Goal: Information Seeking & Learning: Learn about a topic

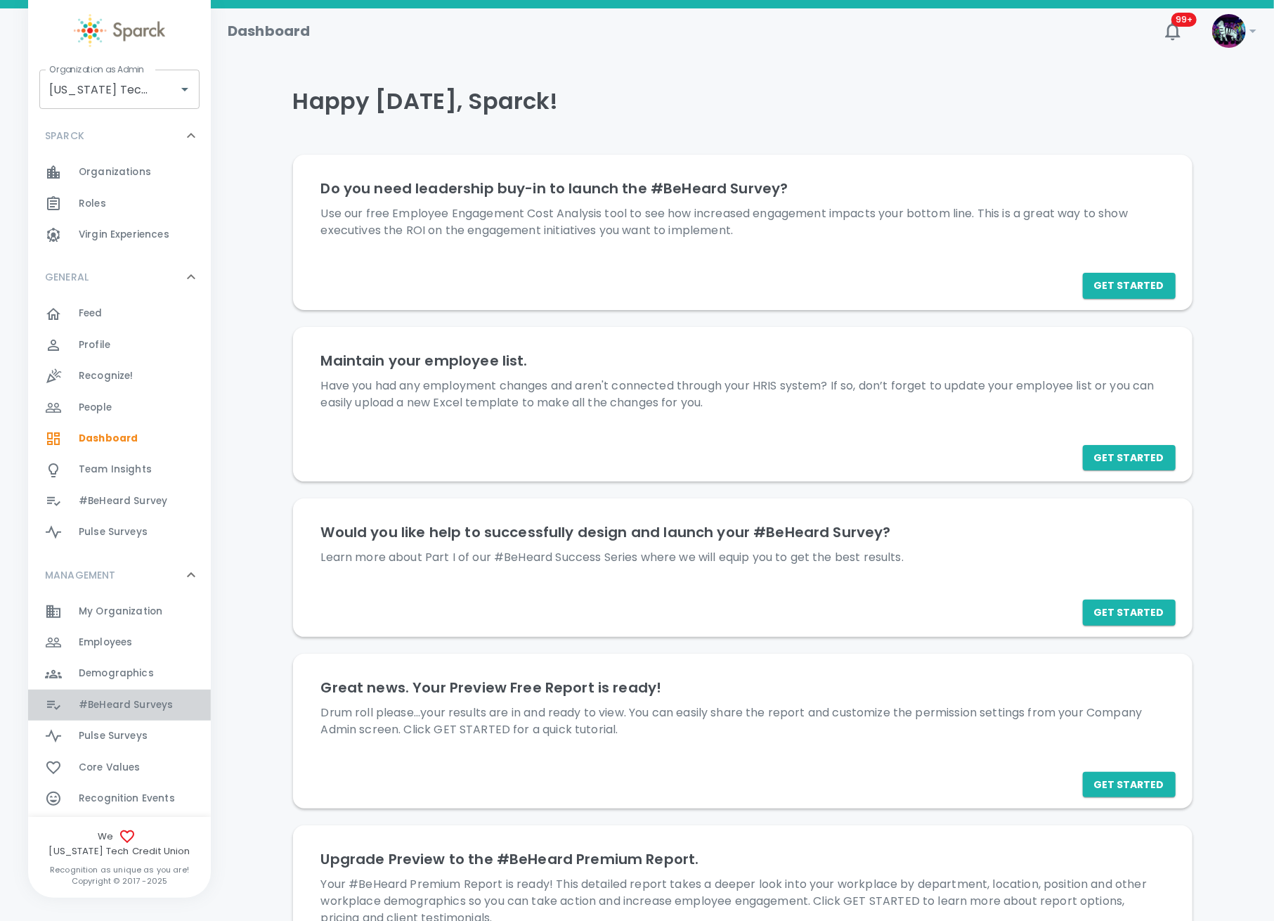
click at [139, 713] on span "#BeHeard Surveys 0" at bounding box center [126, 705] width 94 height 20
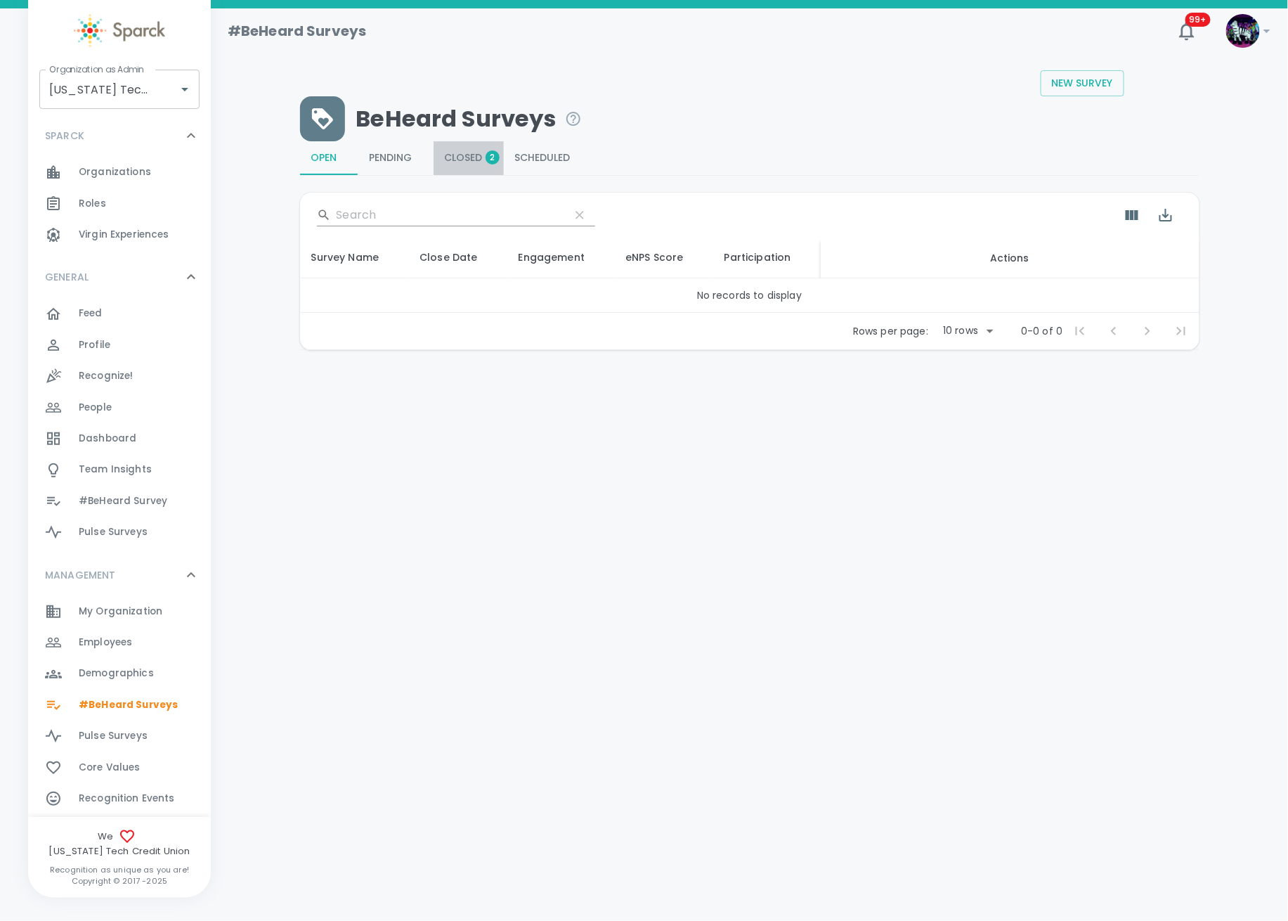
click at [481, 164] on button "Closed 2" at bounding box center [469, 158] width 70 height 34
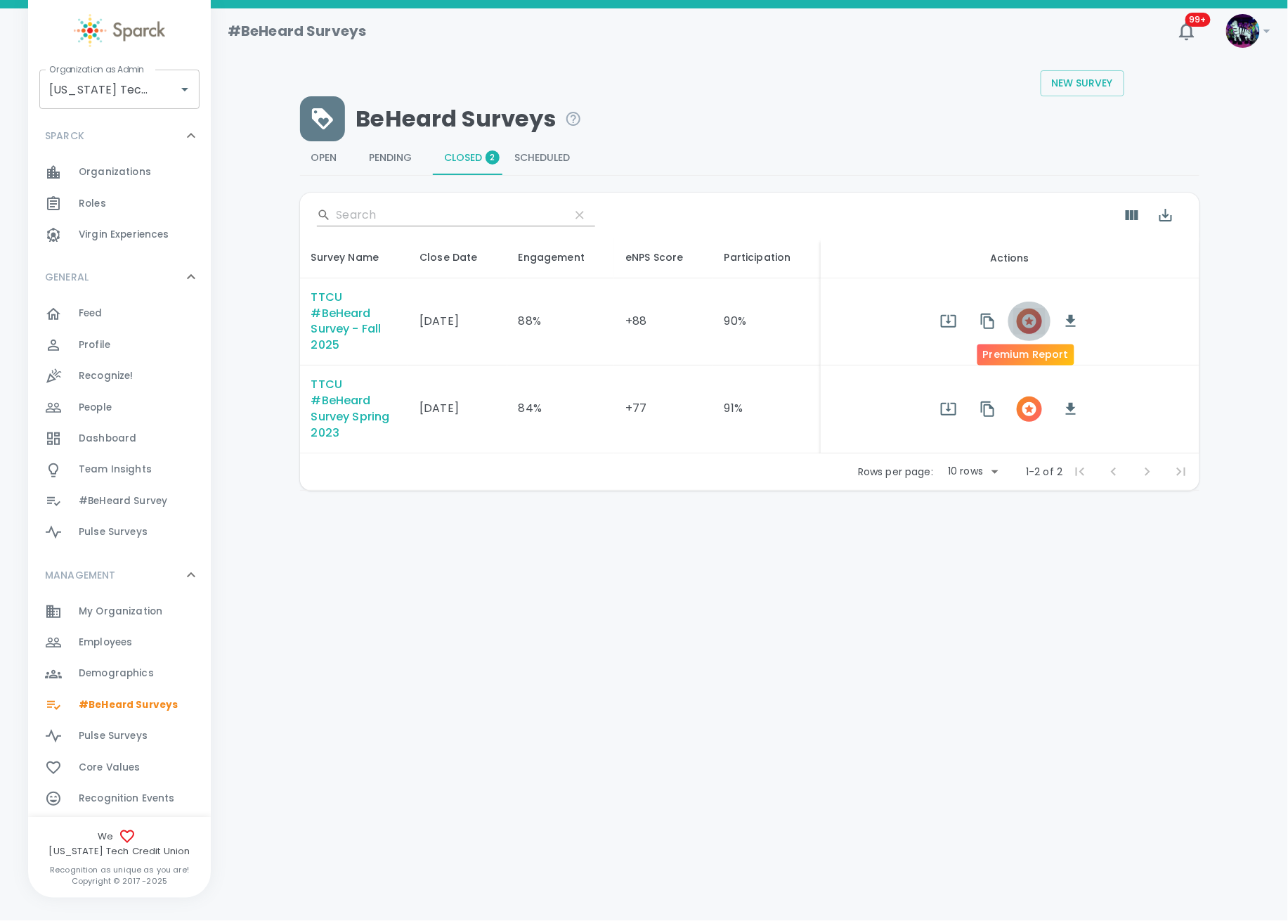
click at [1030, 324] on icon "button" at bounding box center [1029, 321] width 14 height 14
click at [122, 84] on input "Texas Tech Credit Union • 760" at bounding box center [100, 89] width 108 height 27
click at [108, 152] on li "San Francisco Bay Coffee • 1357" at bounding box center [120, 136] width 160 height 42
type input "San Francisco Bay Coffee • 1357"
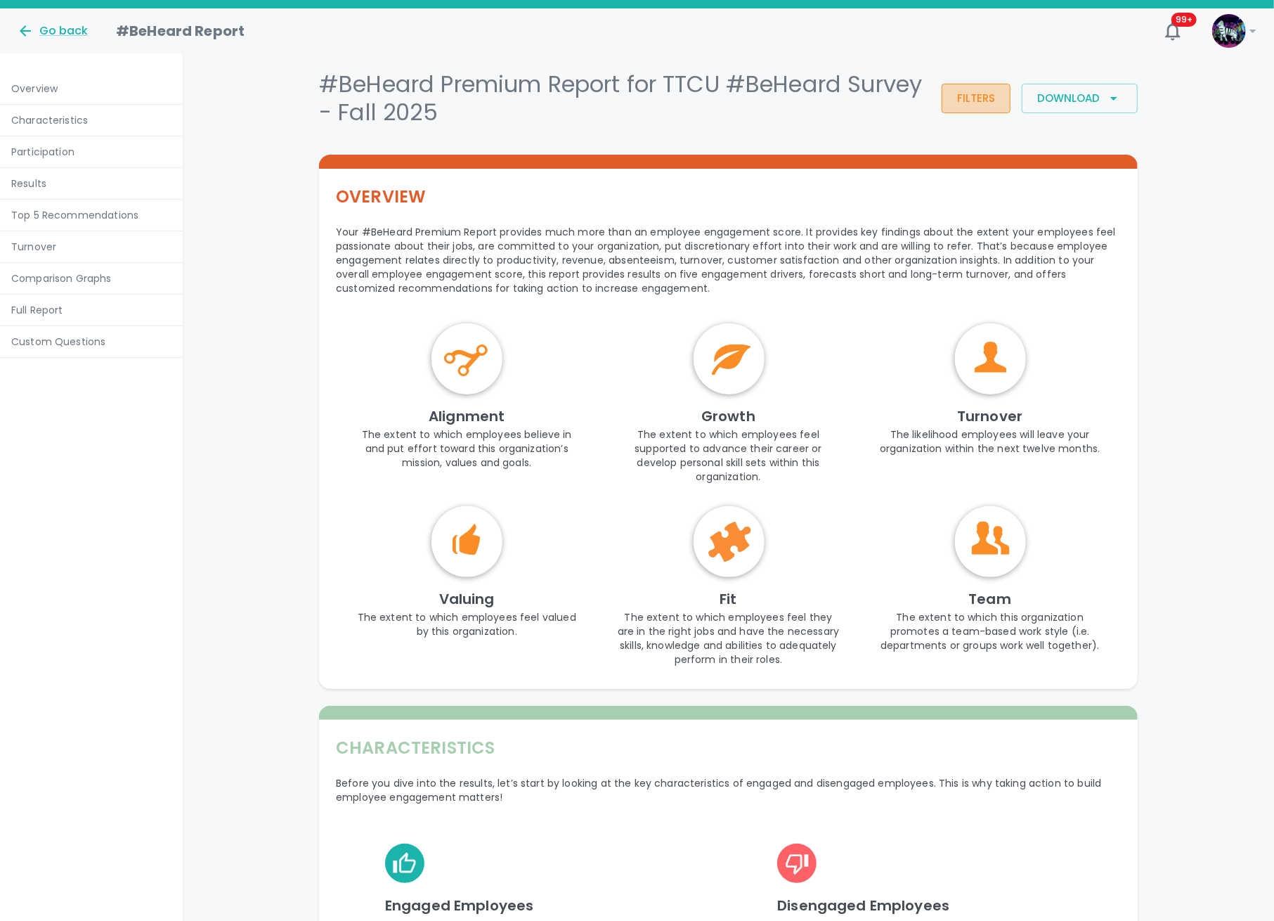
click at [980, 100] on button "Filters" at bounding box center [976, 99] width 69 height 30
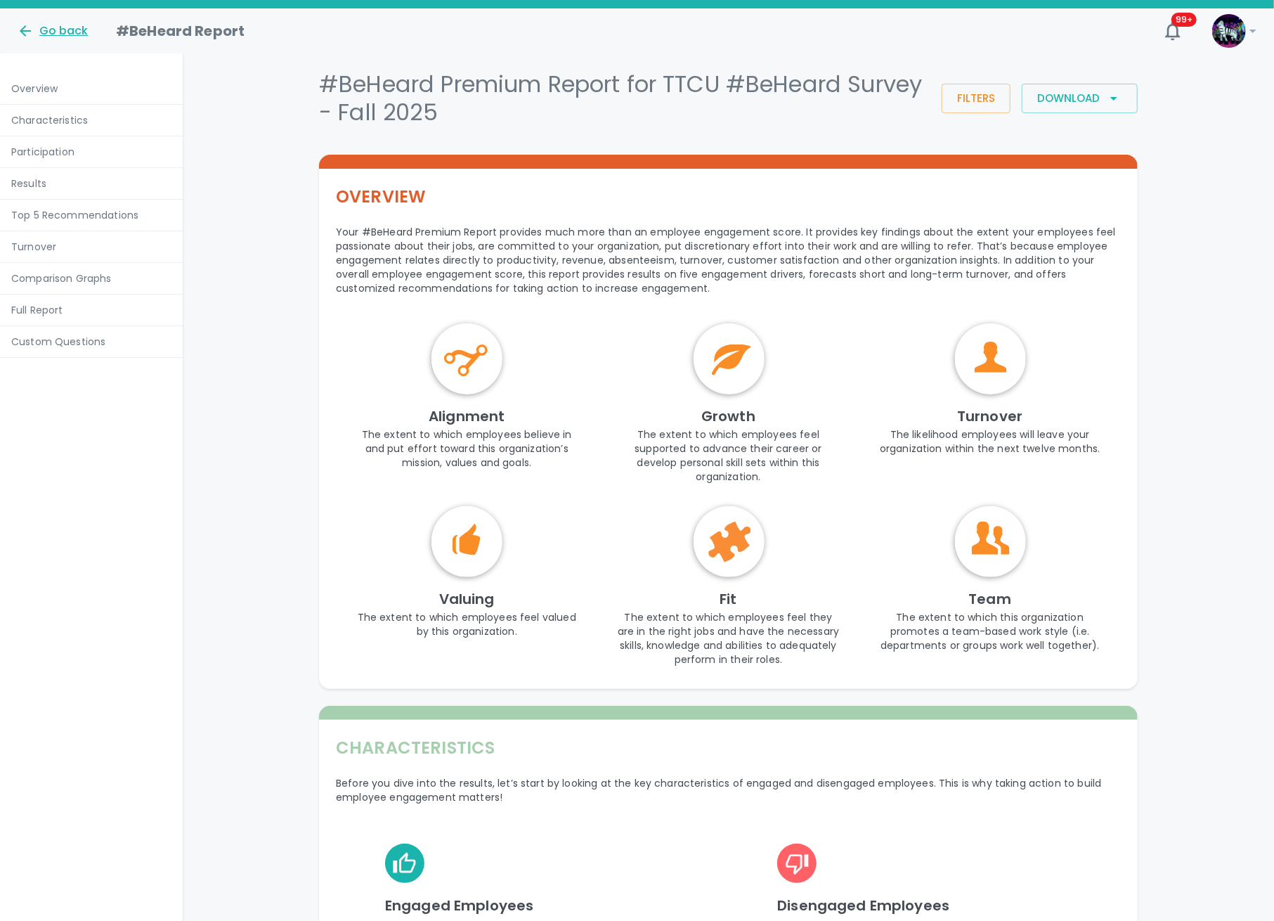
click at [55, 27] on div "Go back" at bounding box center [52, 30] width 71 height 17
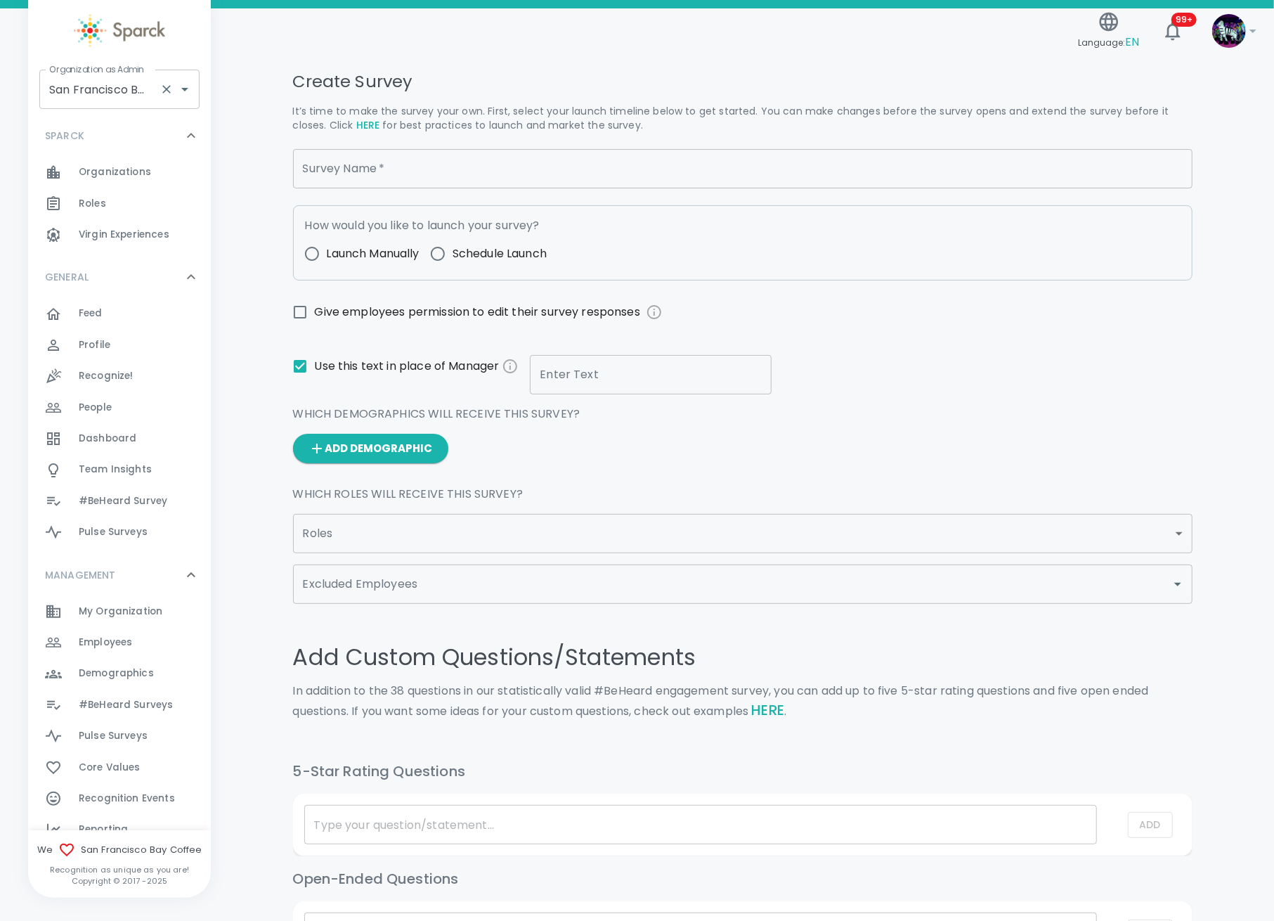
click at [155, 96] on div "San Francisco Bay Coffee • 1357 Organization as Admin" at bounding box center [119, 89] width 160 height 39
click at [102, 124] on li "[DEMOGRAPHIC_DATA] • 265" at bounding box center [120, 136] width 160 height 42
type input "[DEMOGRAPHIC_DATA] • 265"
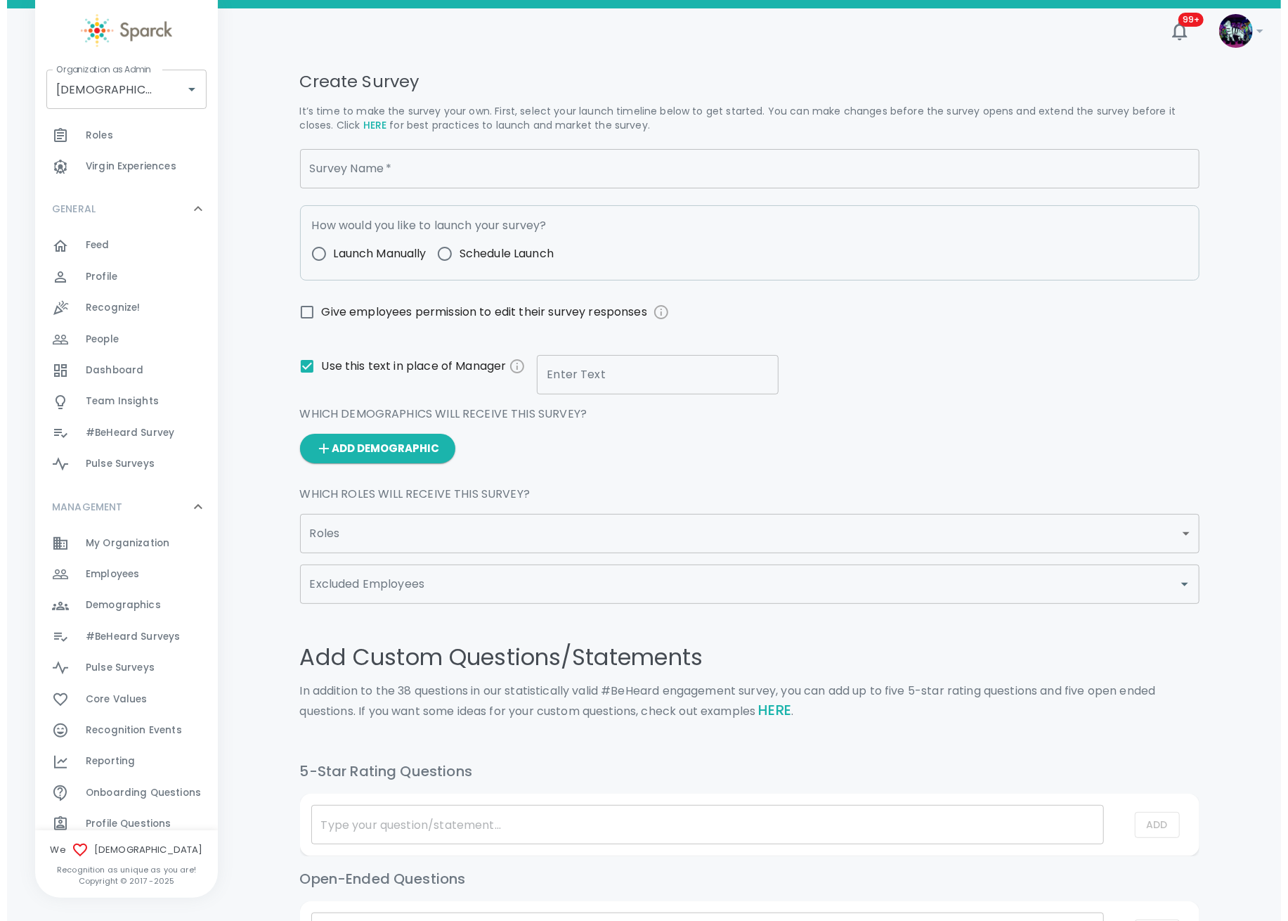
scroll to position [93, 0]
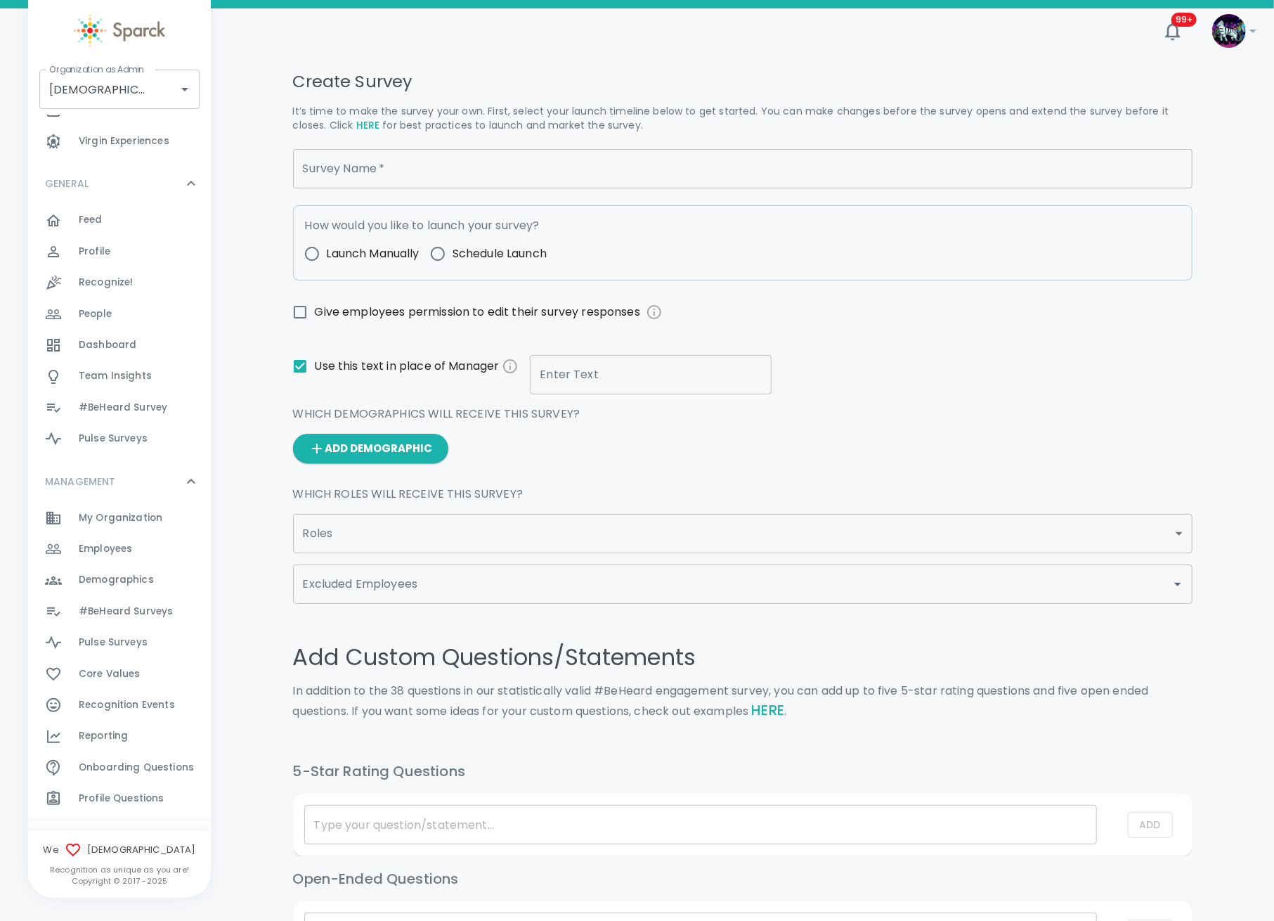
click at [101, 612] on span "#BeHeard Surveys" at bounding box center [126, 611] width 94 height 14
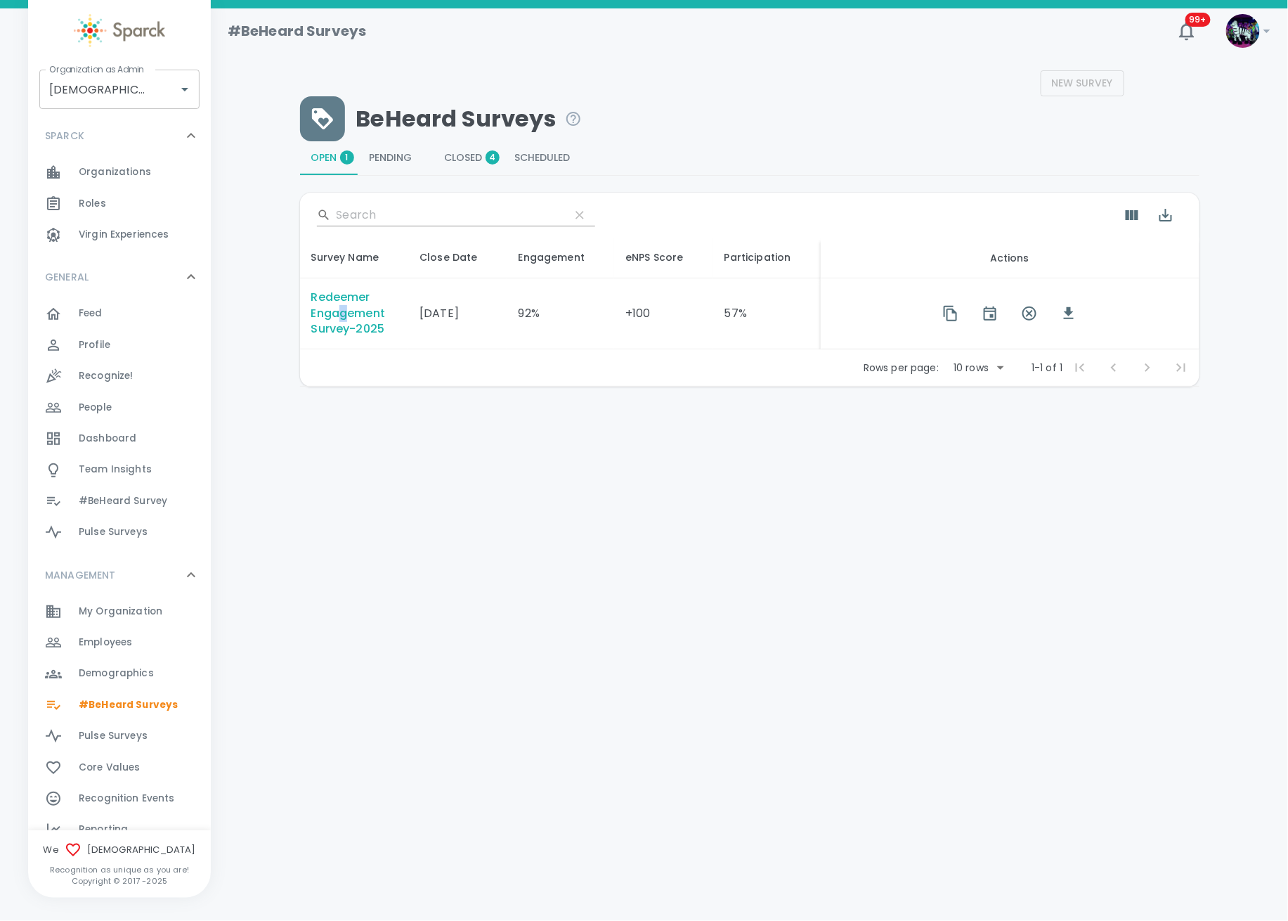
click at [341, 318] on div "Redeemer Engagement Survey-2025" at bounding box center [354, 314] width 86 height 48
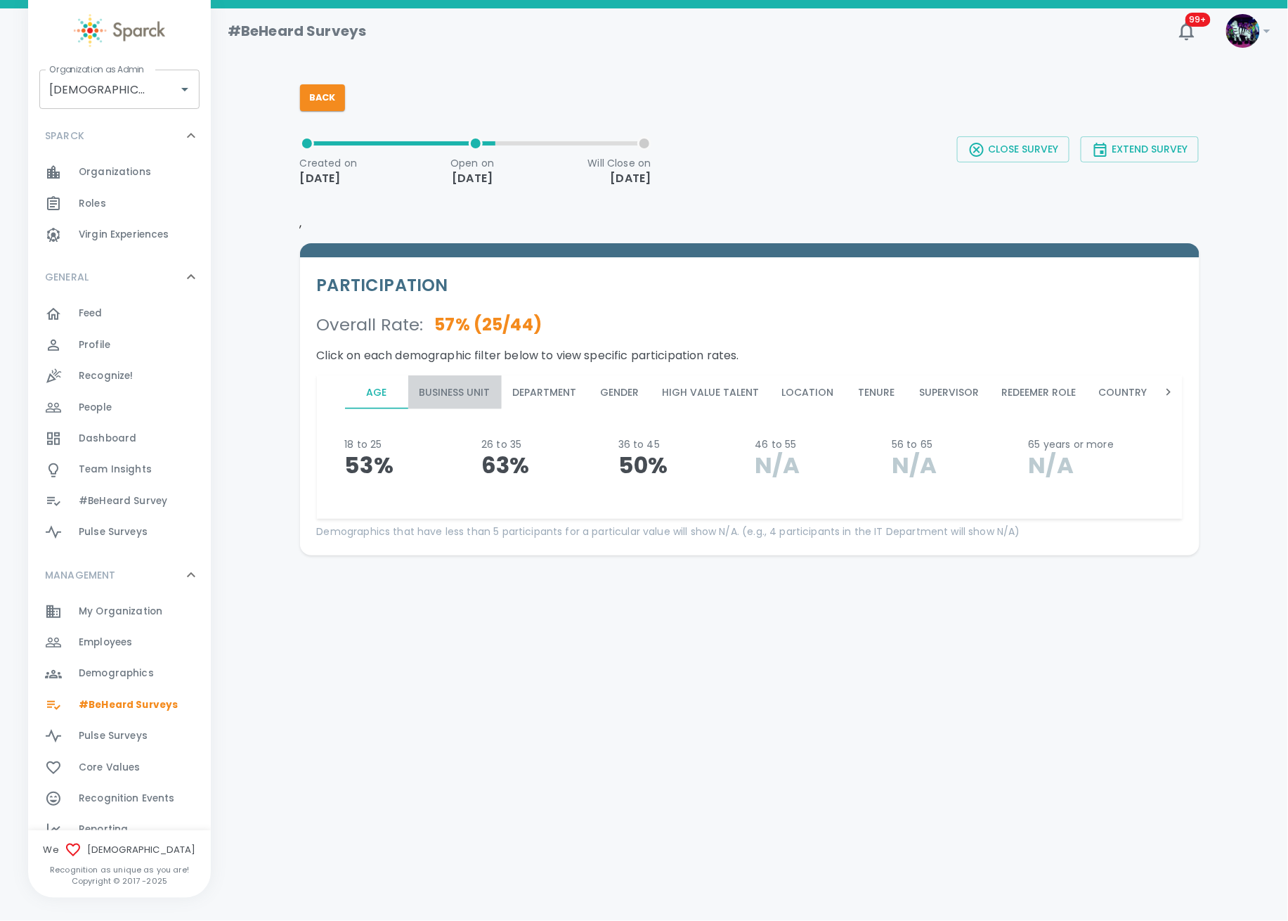
click at [441, 389] on button "Business Unit" at bounding box center [454, 392] width 93 height 34
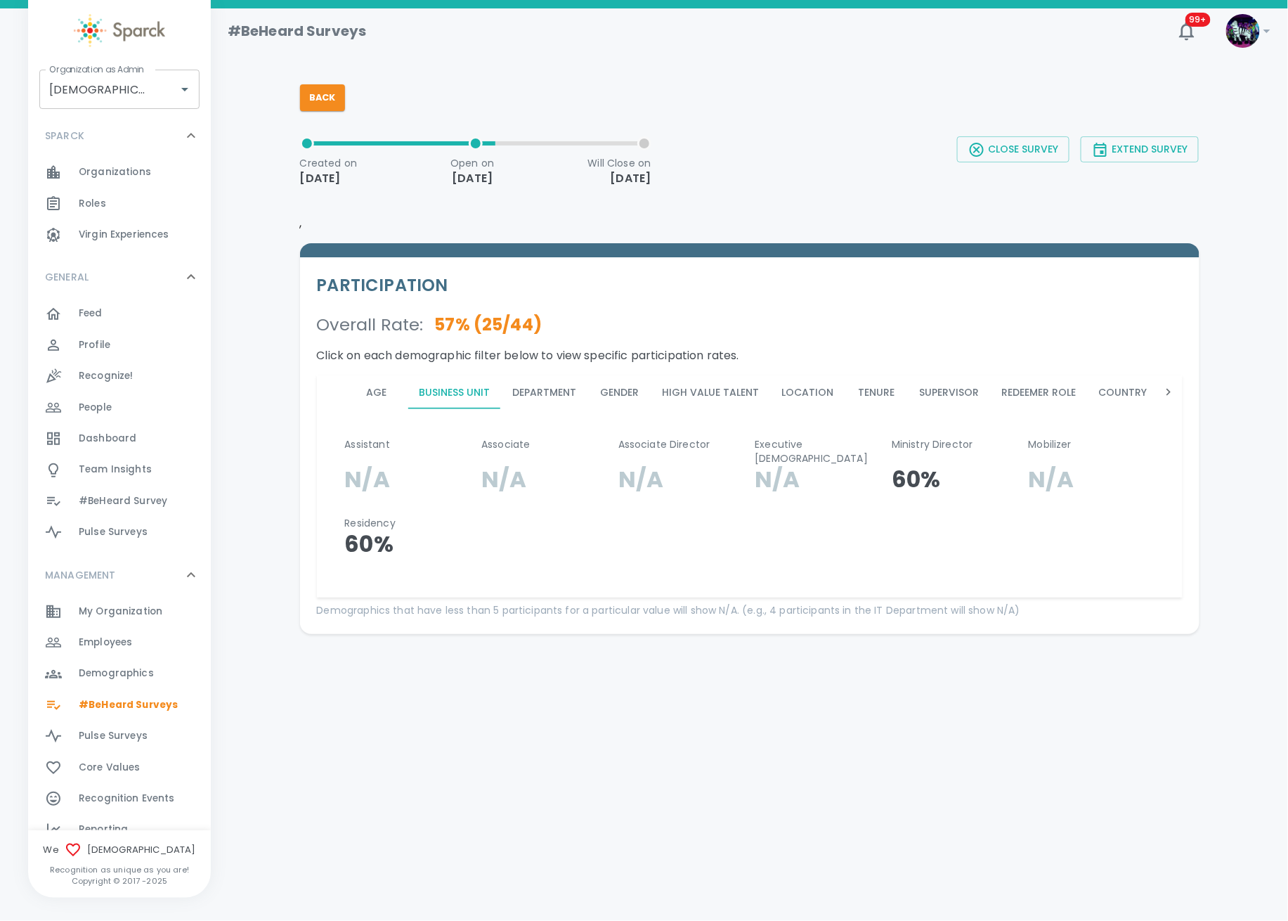
click at [557, 391] on button "Department" at bounding box center [545, 392] width 86 height 34
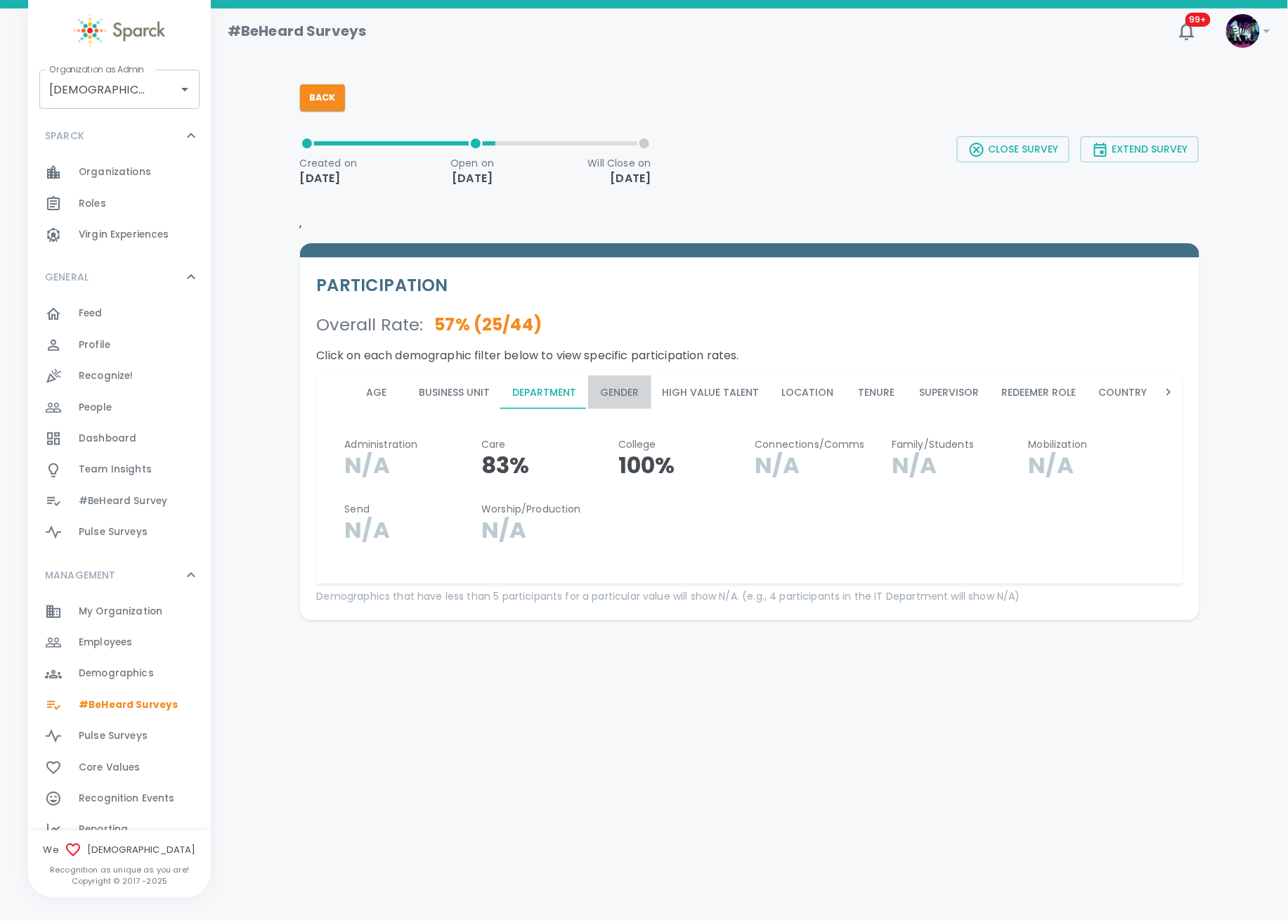
click at [599, 394] on button "Gender" at bounding box center [619, 392] width 63 height 34
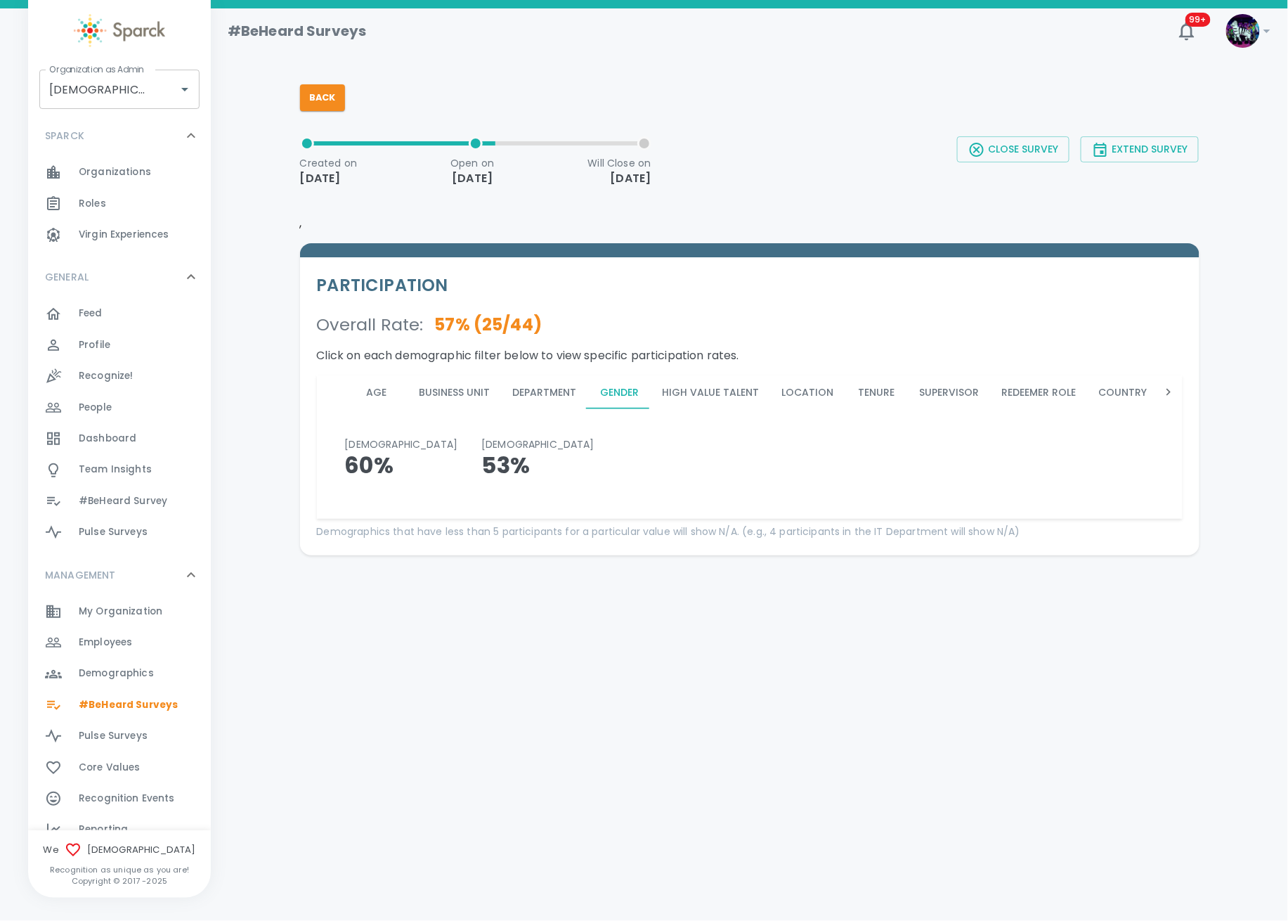
click at [691, 388] on button "High Value Talent" at bounding box center [710, 392] width 119 height 34
click at [786, 389] on button "Location" at bounding box center [808, 392] width 74 height 34
click at [857, 384] on button "Tenure" at bounding box center [876, 392] width 63 height 34
click at [950, 386] on button "Supervisor" at bounding box center [950, 392] width 82 height 34
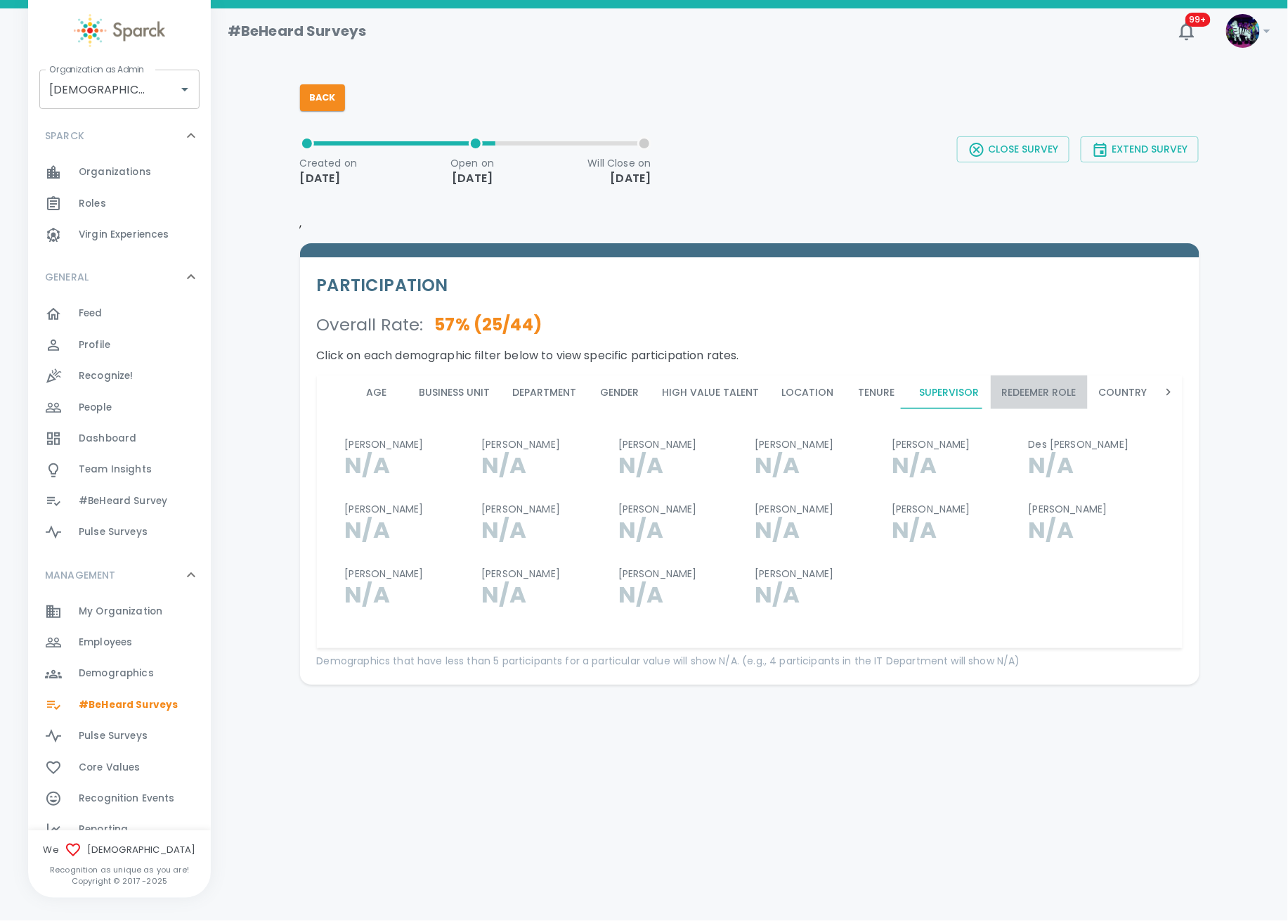
click at [1012, 391] on button "Redeemer Role" at bounding box center [1039, 392] width 97 height 34
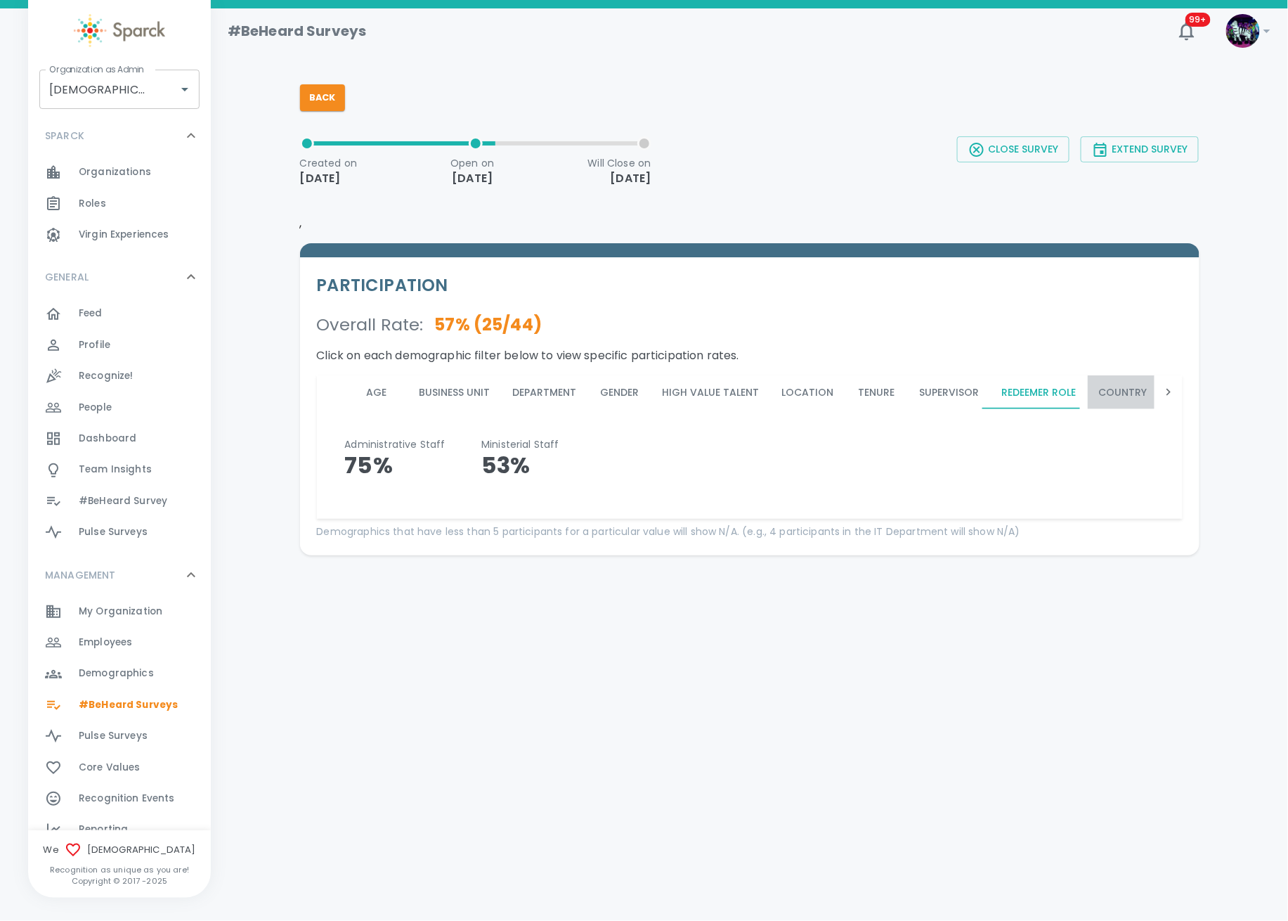
drag, startPoint x: 1131, startPoint y: 384, endPoint x: 1120, endPoint y: 389, distance: 11.6
click at [1120, 389] on button "Country" at bounding box center [1123, 392] width 71 height 34
click at [1162, 393] on icon at bounding box center [1169, 392] width 14 height 14
click at [1164, 393] on div "Age Business Unit Department Gender High Value Talent Location Tenure Superviso…" at bounding box center [750, 392] width 866 height 34
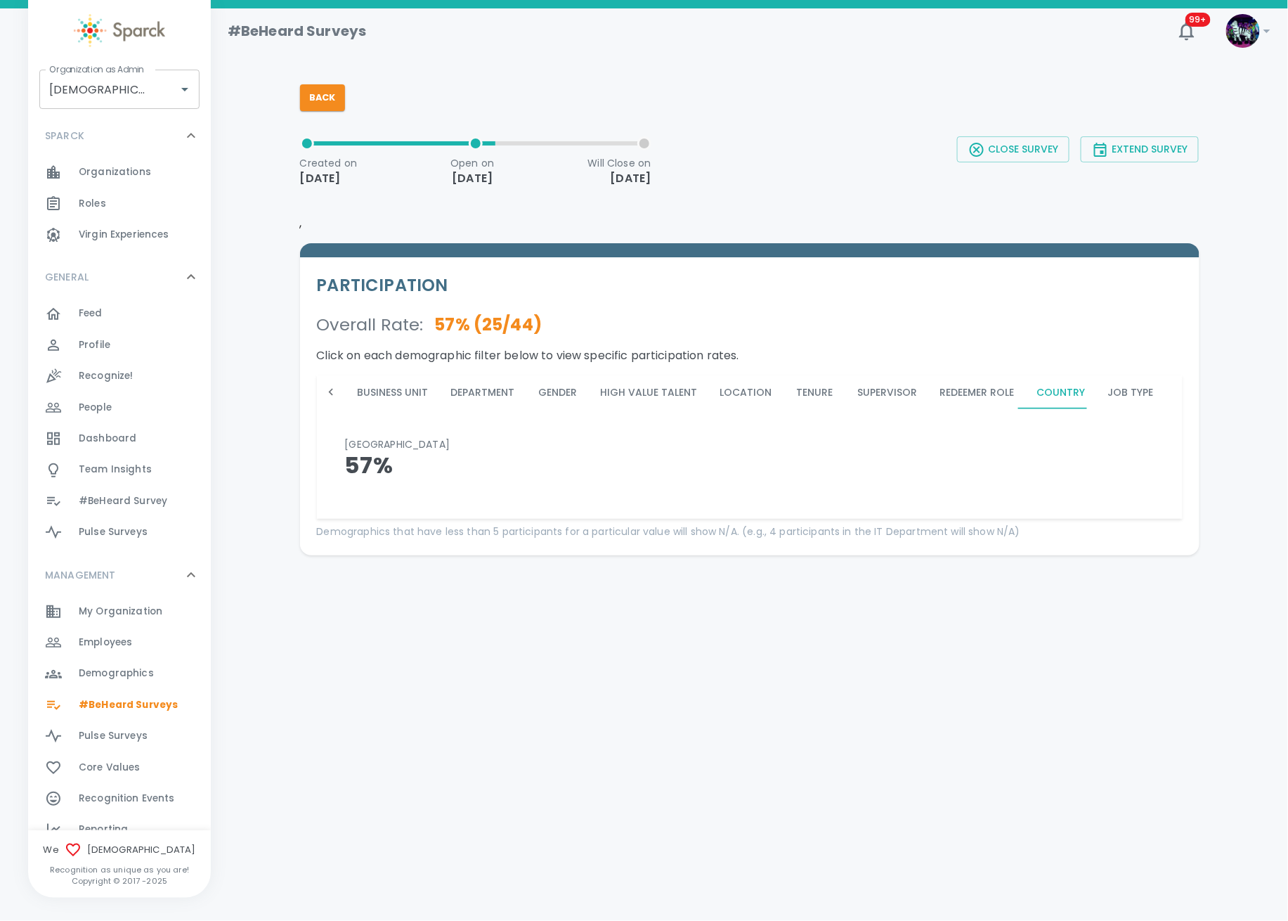
click at [868, 389] on button "Supervisor" at bounding box center [888, 392] width 82 height 34
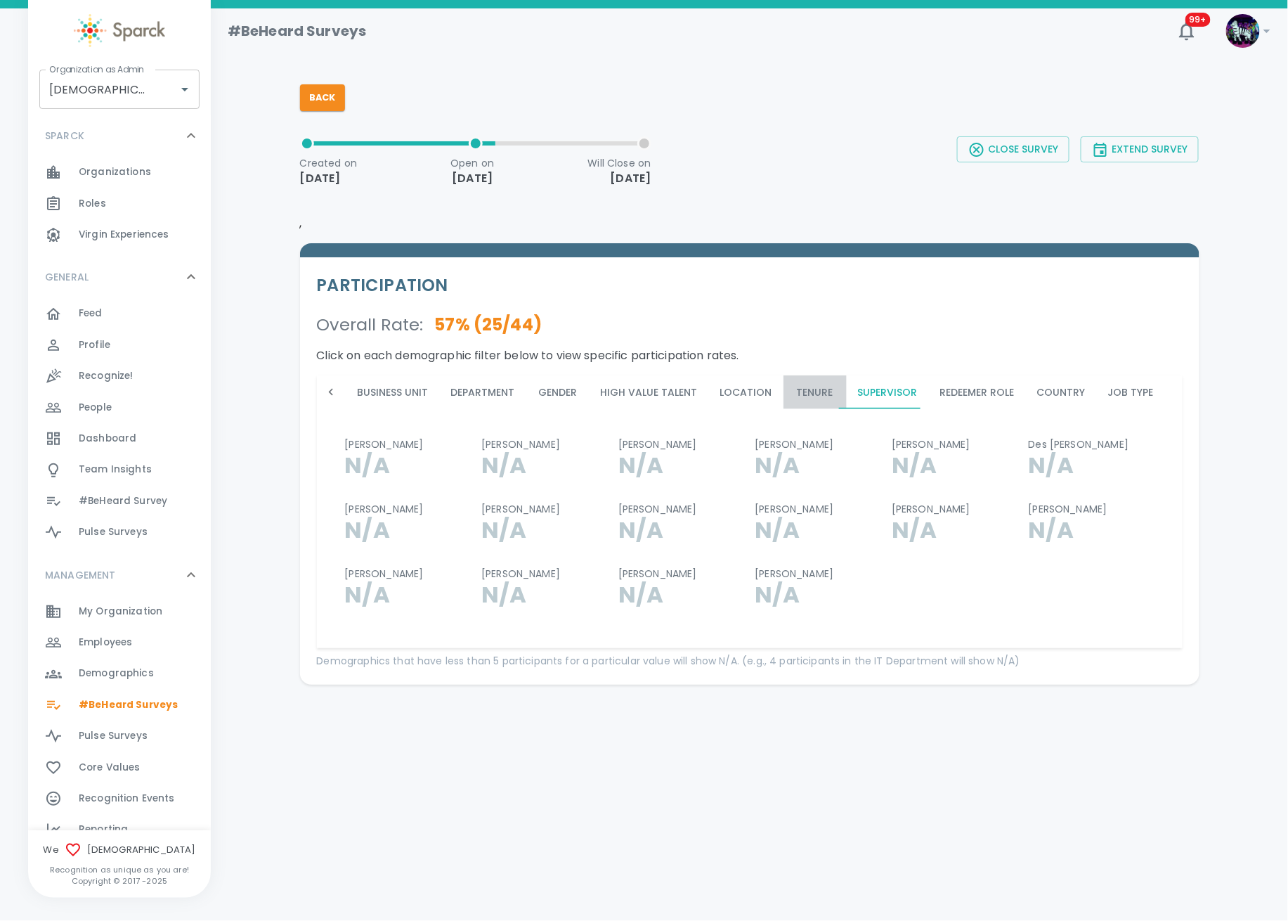
click at [783, 388] on button "Tenure" at bounding box center [814, 392] width 63 height 34
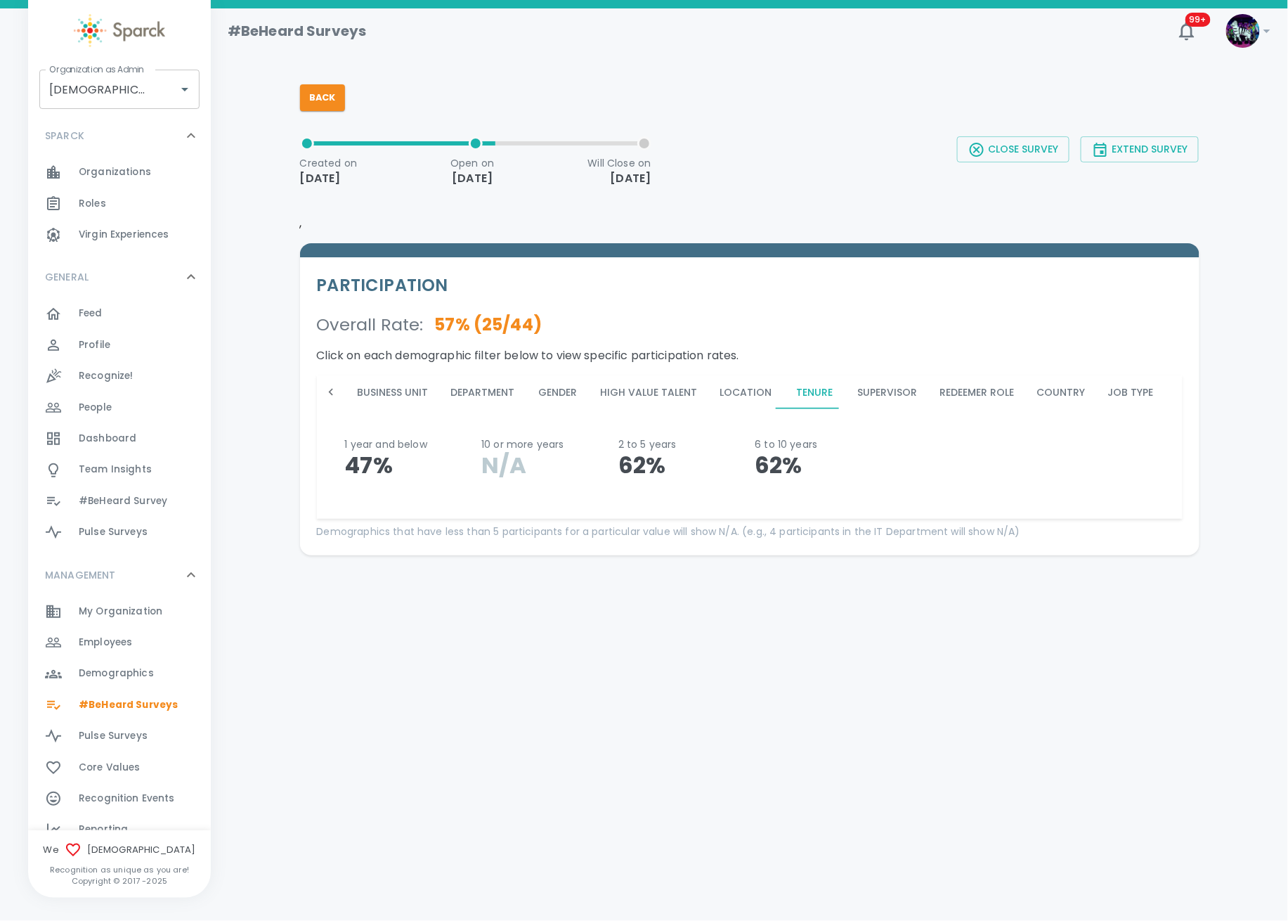
click at [722, 389] on button "Location" at bounding box center [746, 392] width 74 height 34
click at [667, 390] on button "High Value Talent" at bounding box center [649, 392] width 119 height 34
click at [555, 398] on button "Gender" at bounding box center [557, 392] width 63 height 34
click at [512, 386] on button "Department" at bounding box center [483, 392] width 86 height 34
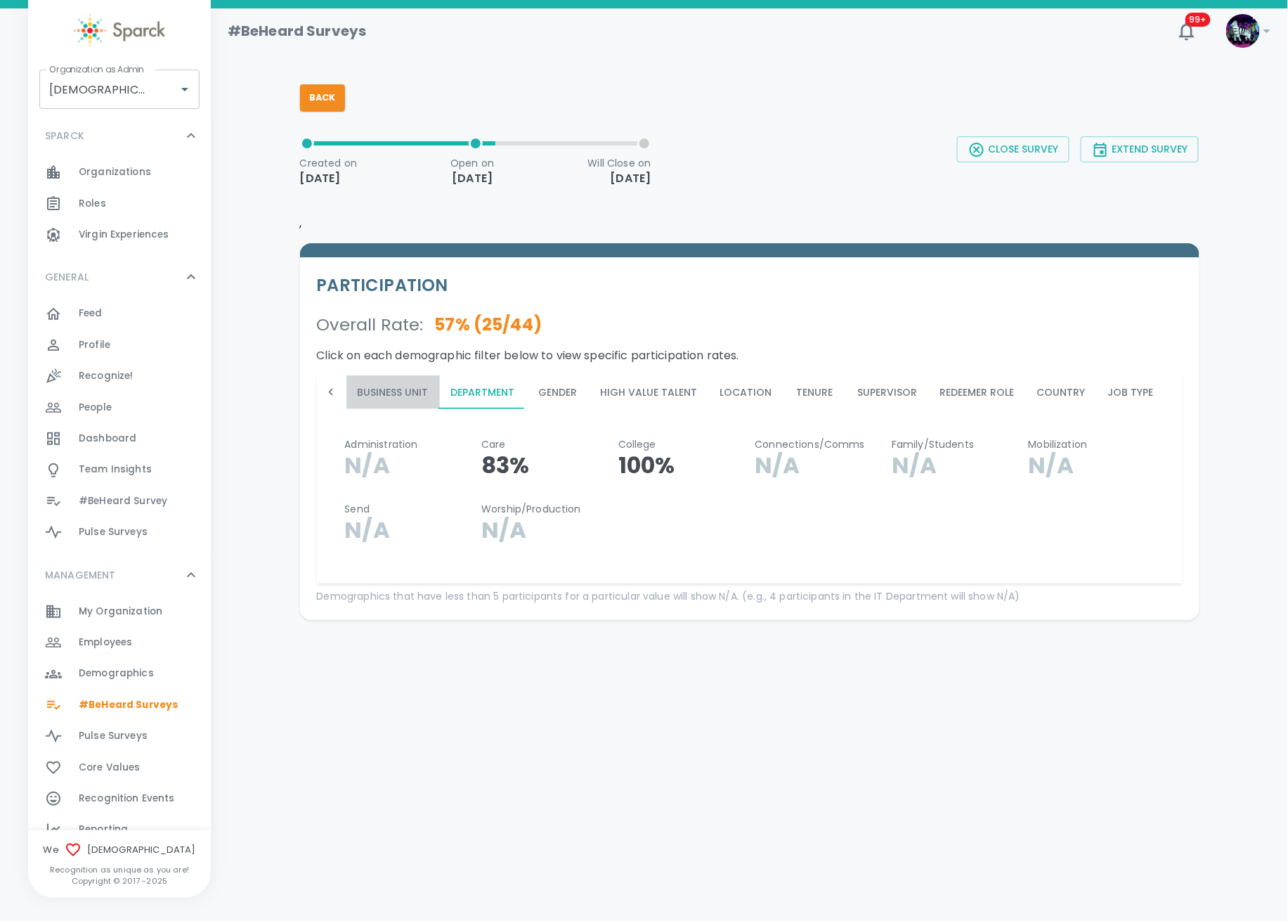
click at [412, 394] on button "Business Unit" at bounding box center [392, 392] width 93 height 34
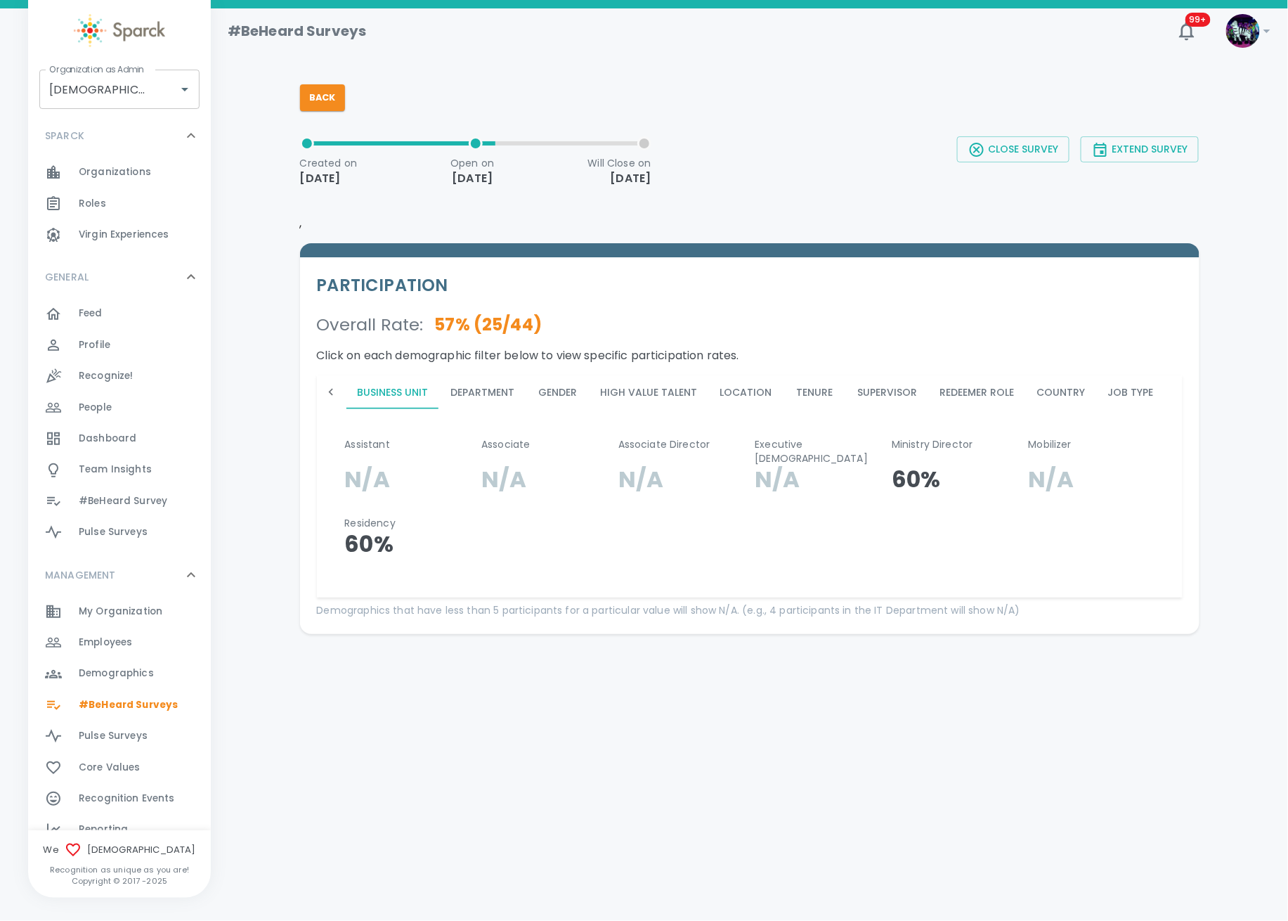
click at [412, 394] on button "Business Unit" at bounding box center [392, 392] width 93 height 34
click at [327, 397] on icon at bounding box center [331, 392] width 14 height 14
click at [378, 396] on button "Age" at bounding box center [376, 392] width 63 height 34
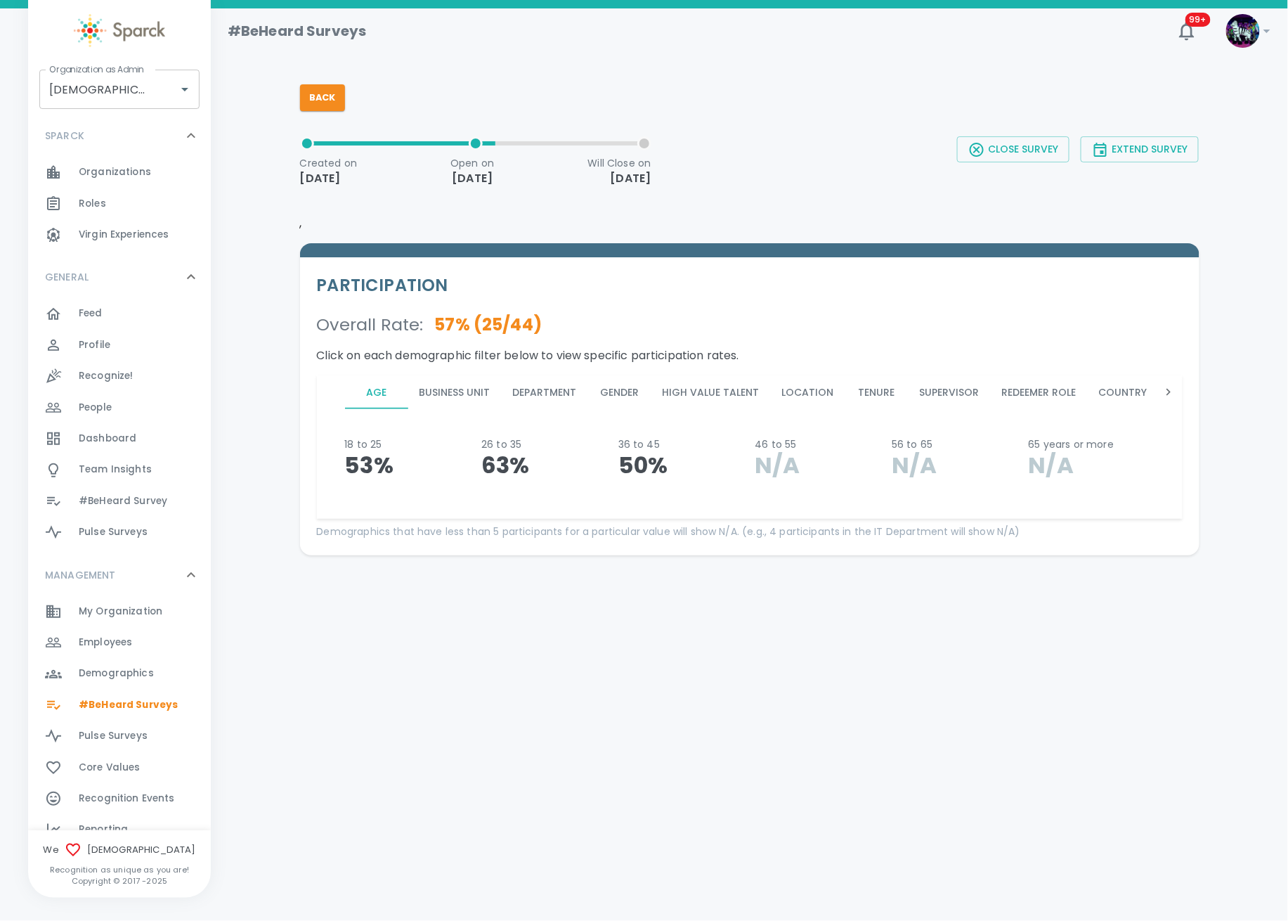
click at [455, 393] on button "Business Unit" at bounding box center [454, 392] width 93 height 34
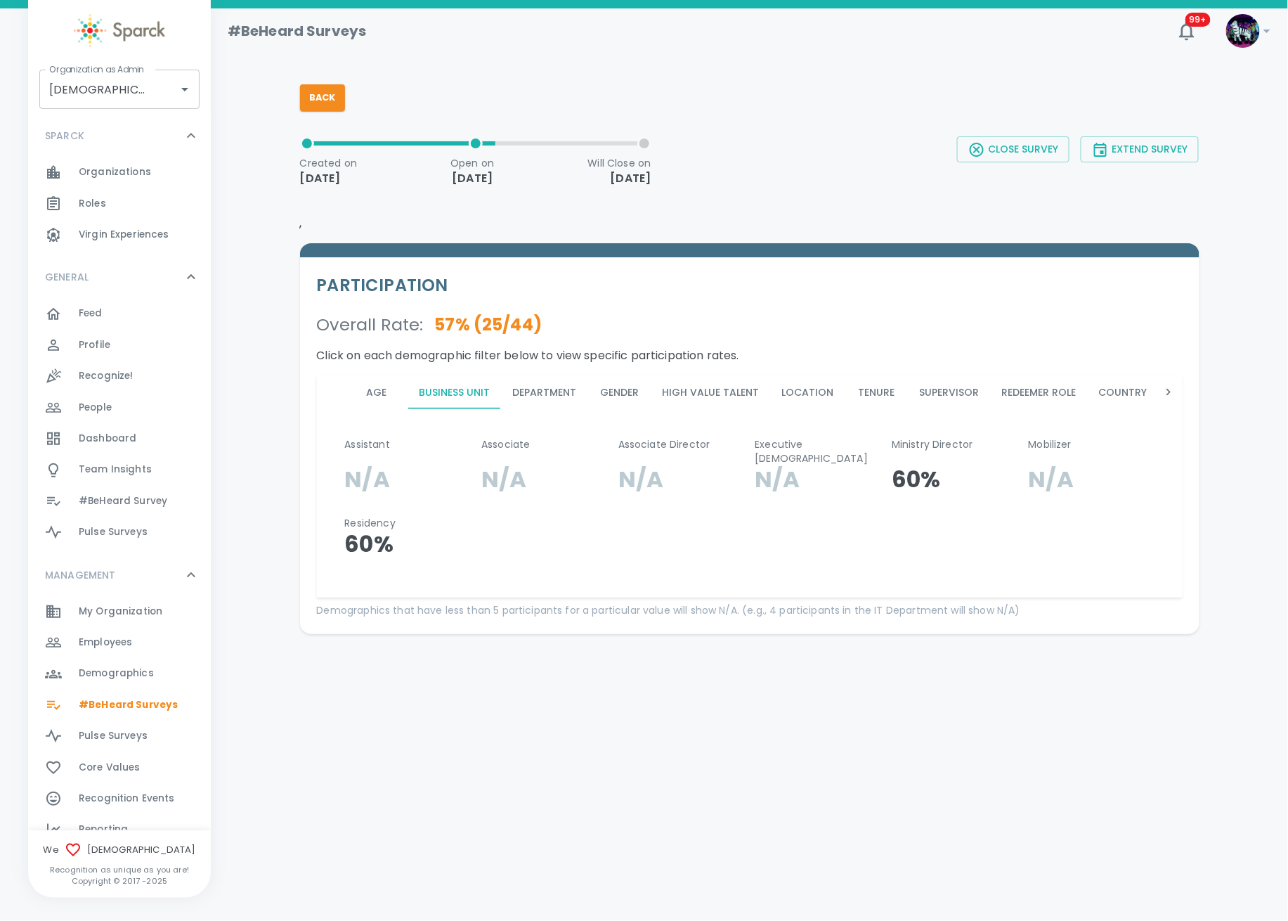
click at [524, 385] on button "Department" at bounding box center [545, 392] width 86 height 34
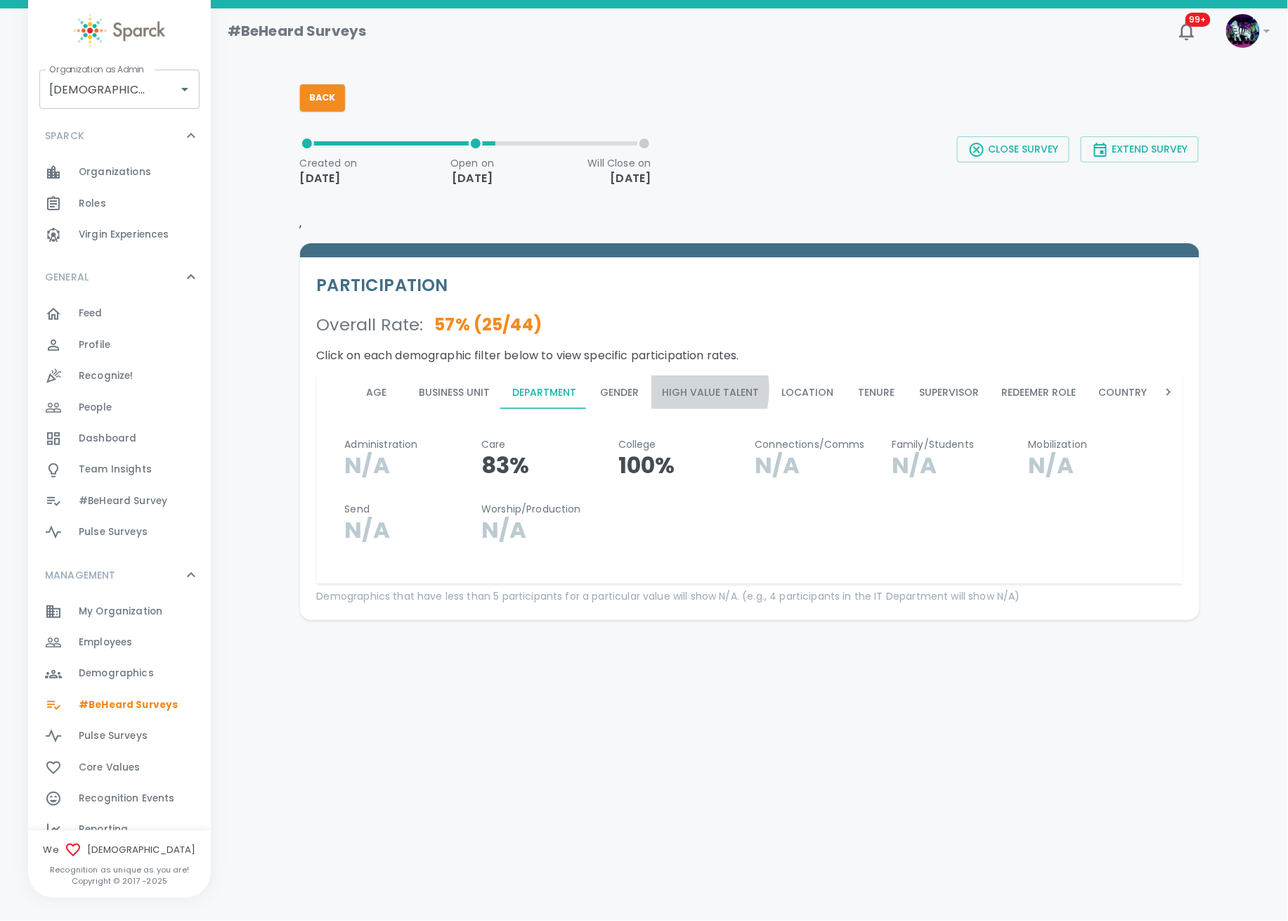
click at [666, 389] on button "High Value Talent" at bounding box center [710, 392] width 119 height 34
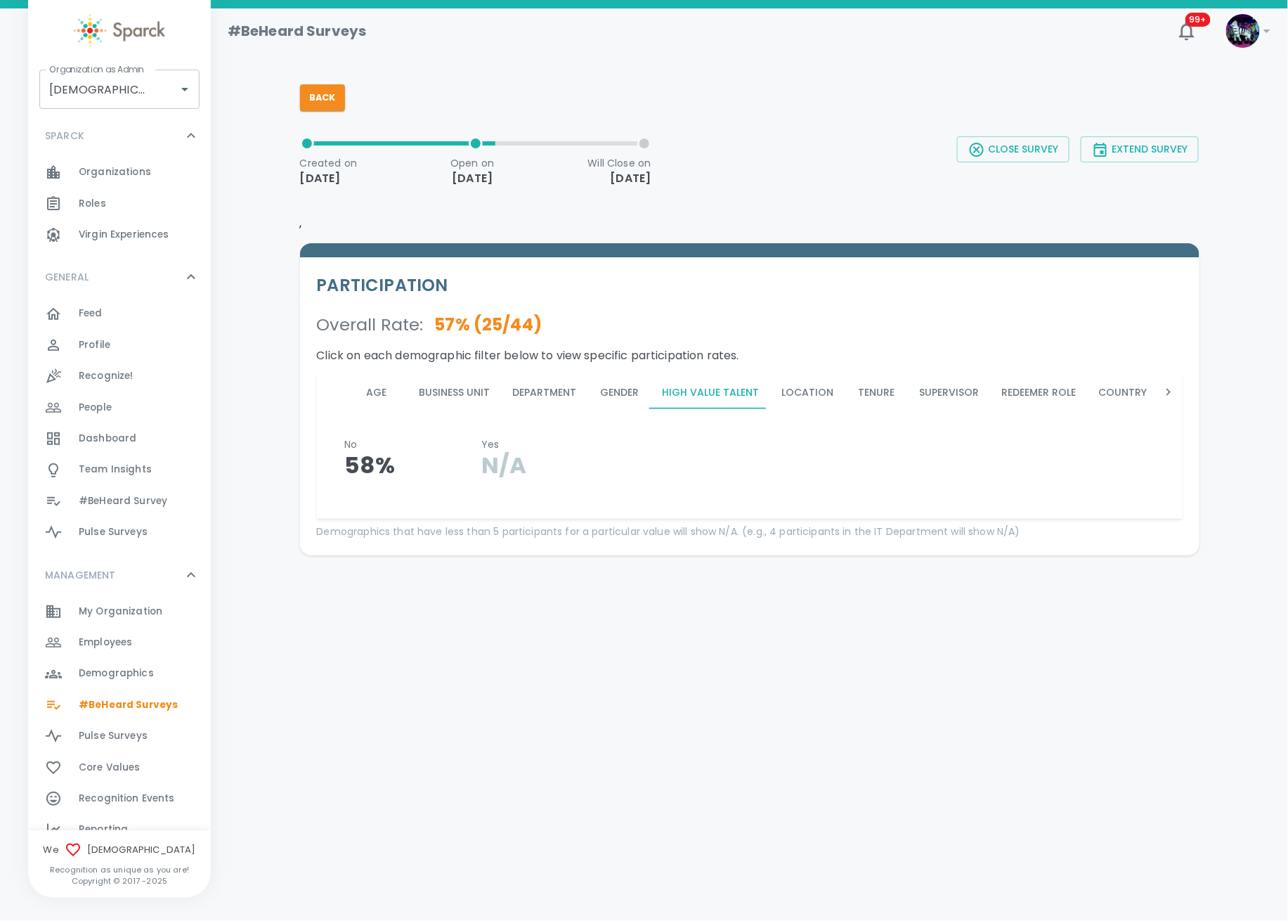
click at [394, 390] on button "Age" at bounding box center [376, 392] width 63 height 34
click at [544, 394] on button "Department" at bounding box center [545, 392] width 86 height 34
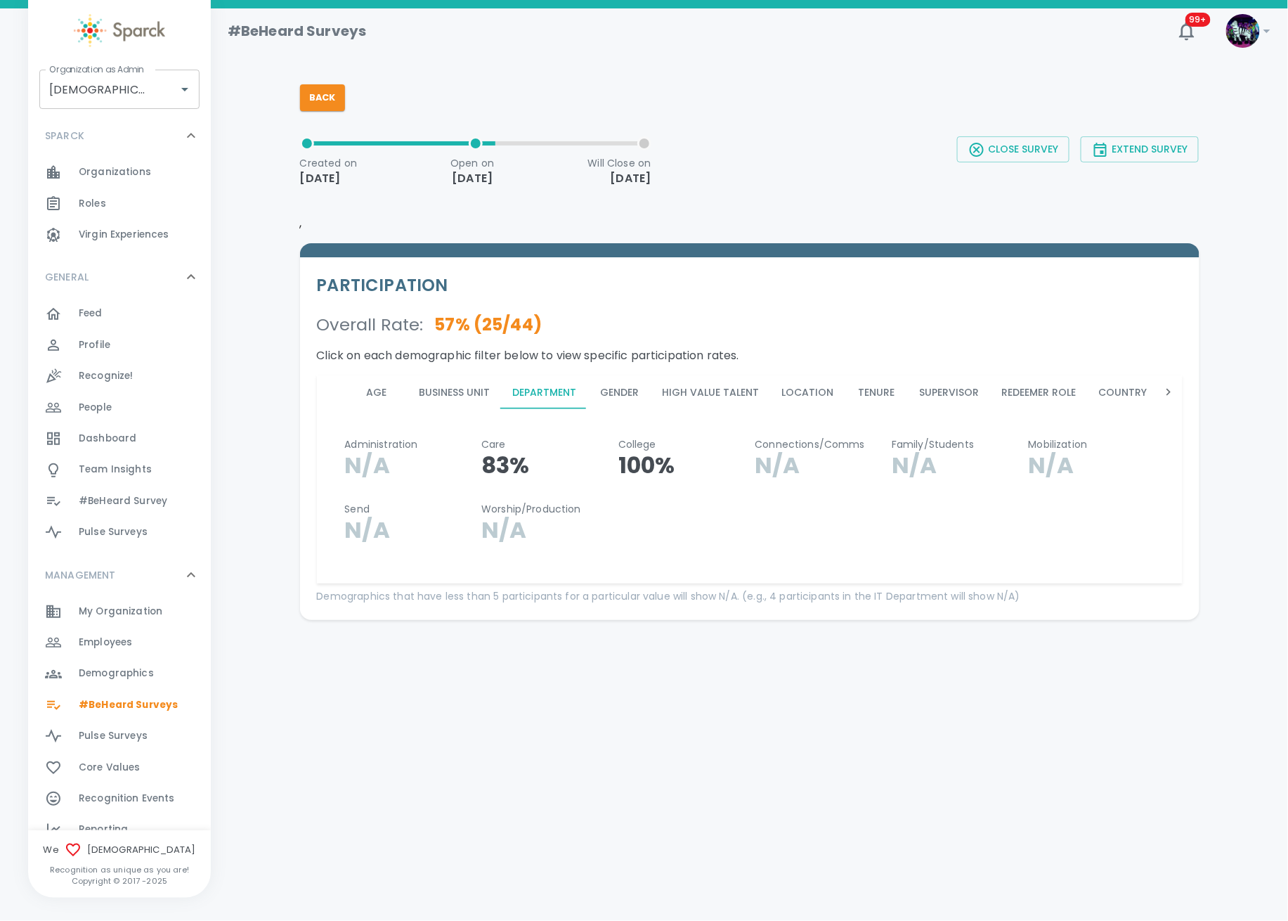
click at [351, 223] on div "PARTICIPATION Overall Rate : 57 % ( 25 / 44 ) Click on each demographic filter …" at bounding box center [744, 420] width 911 height 399
click at [321, 87] on button "Back" at bounding box center [322, 97] width 45 height 27
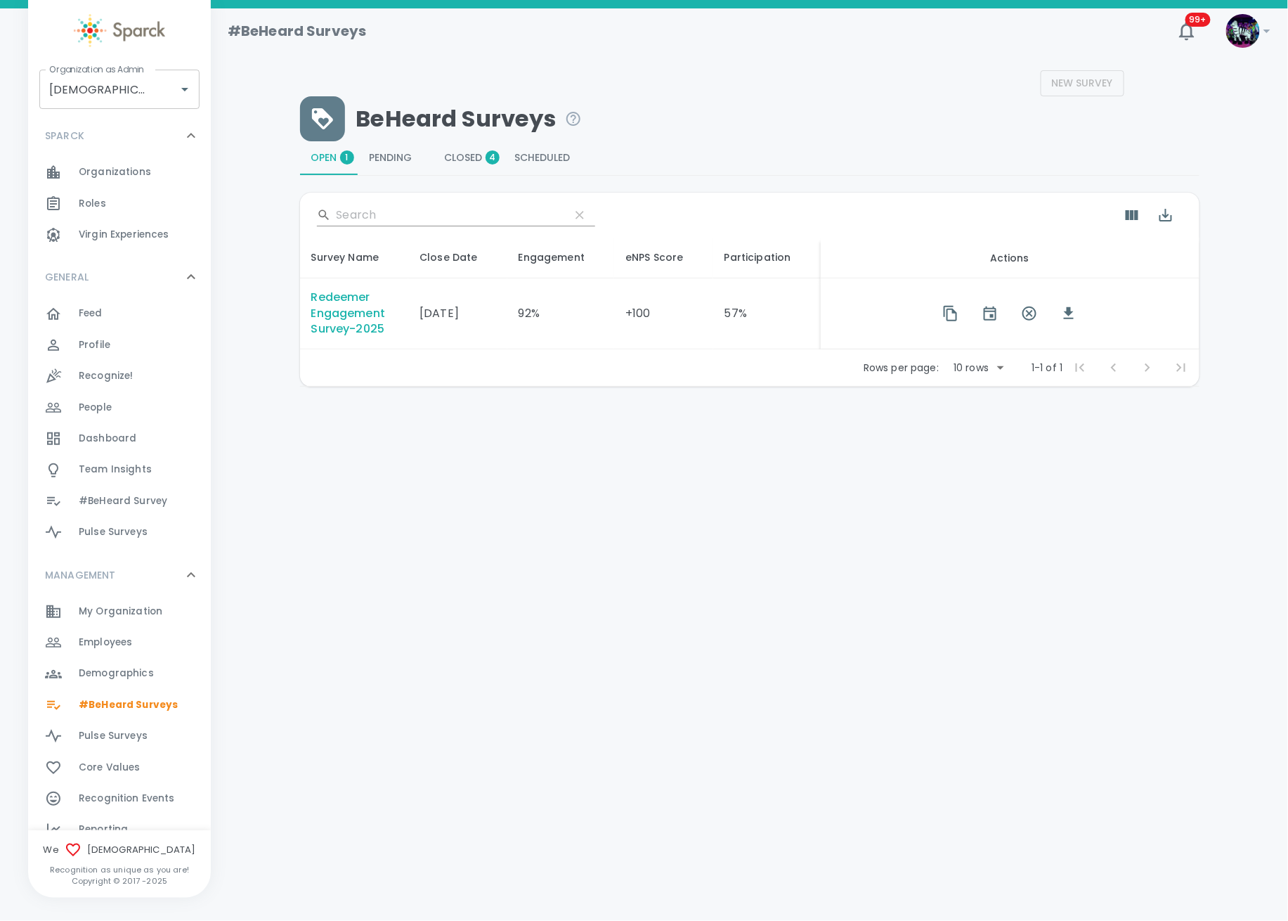
click at [465, 155] on span "Closed 4" at bounding box center [469, 158] width 48 height 13
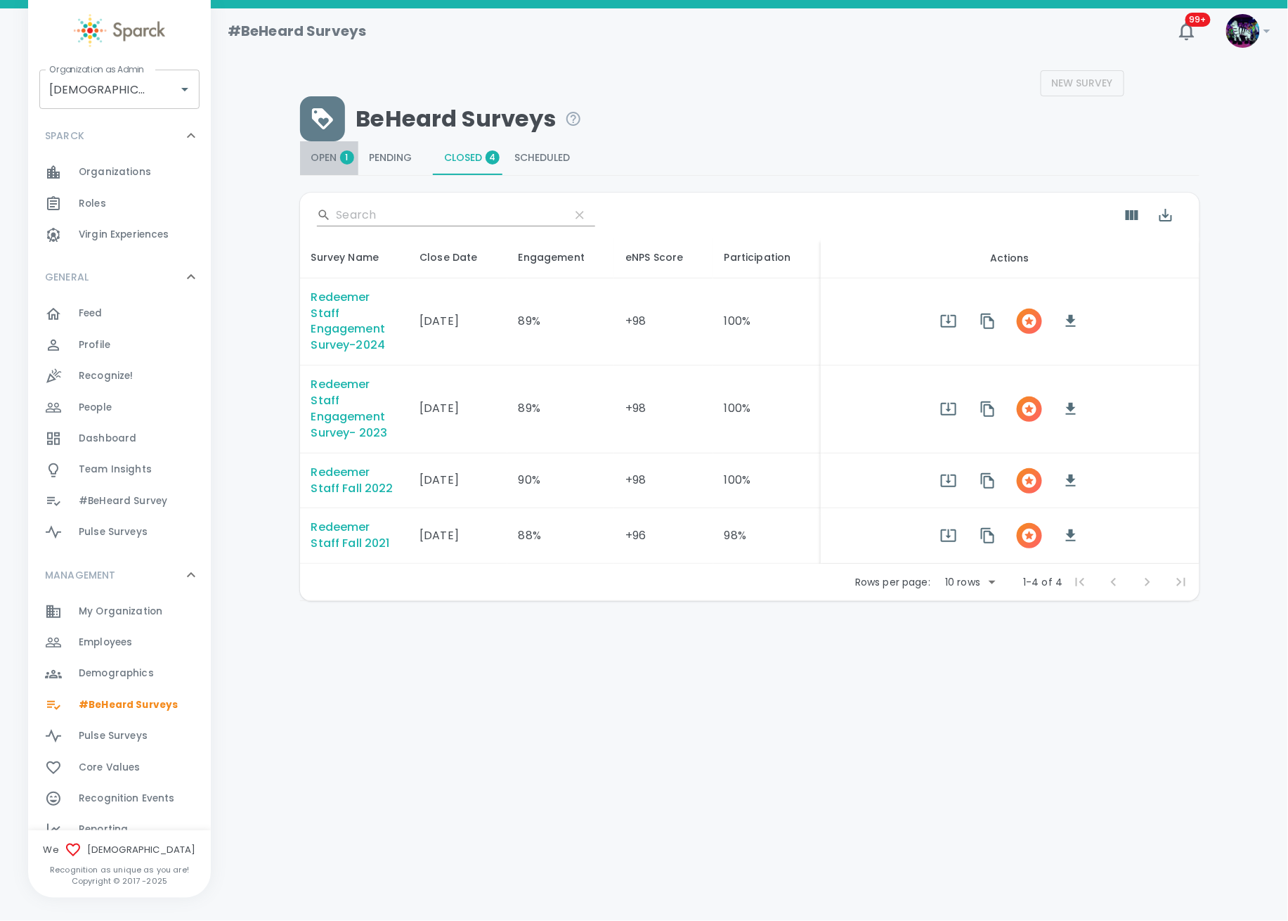
click at [321, 161] on span "Open 1" at bounding box center [329, 158] width 36 height 13
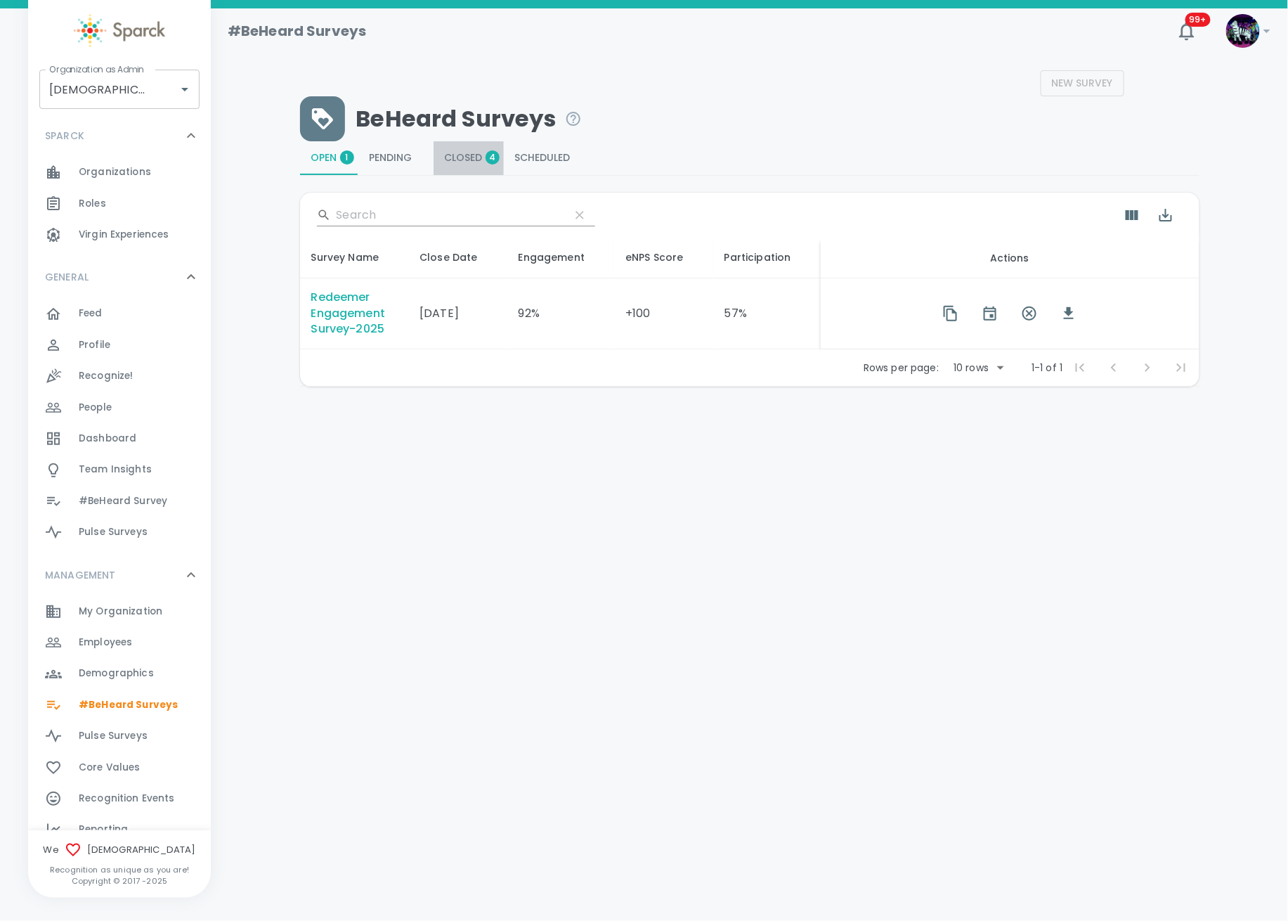
click at [467, 161] on span "Closed 4" at bounding box center [469, 158] width 48 height 13
